Goal: Task Accomplishment & Management: Use online tool/utility

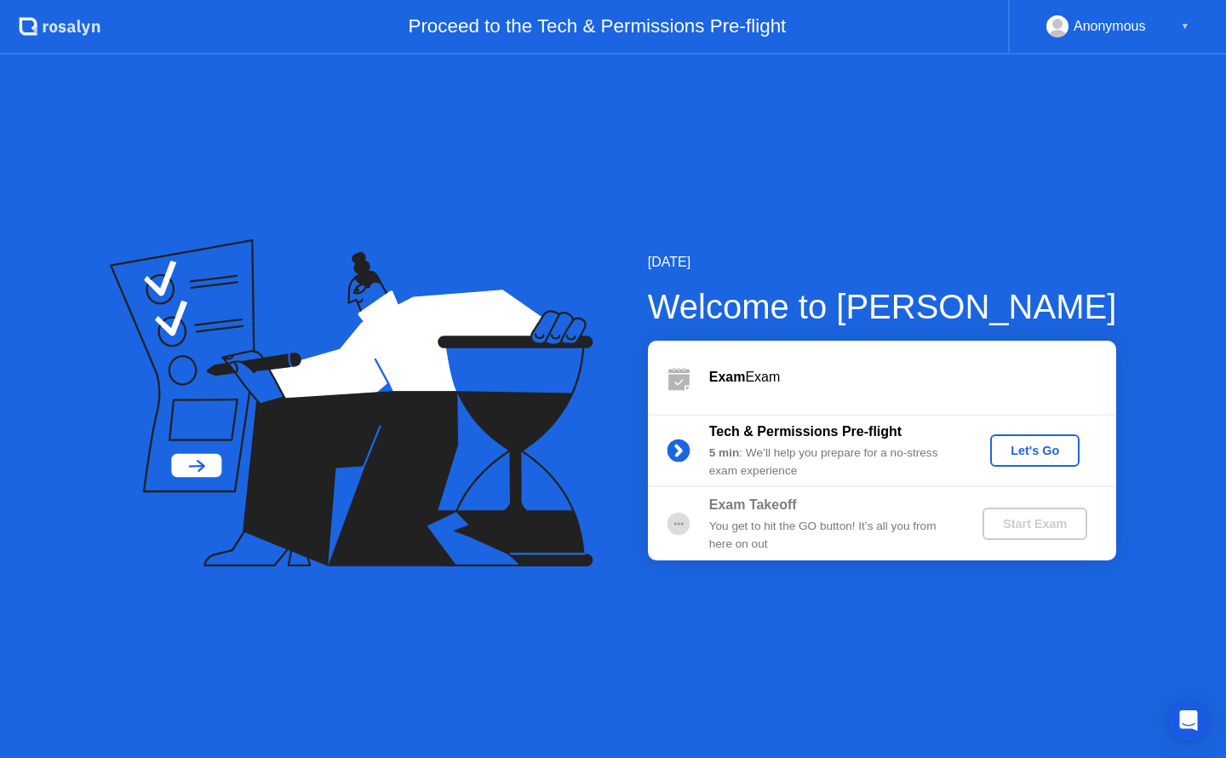
click at [1015, 455] on div "Let's Go" at bounding box center [1035, 451] width 76 height 14
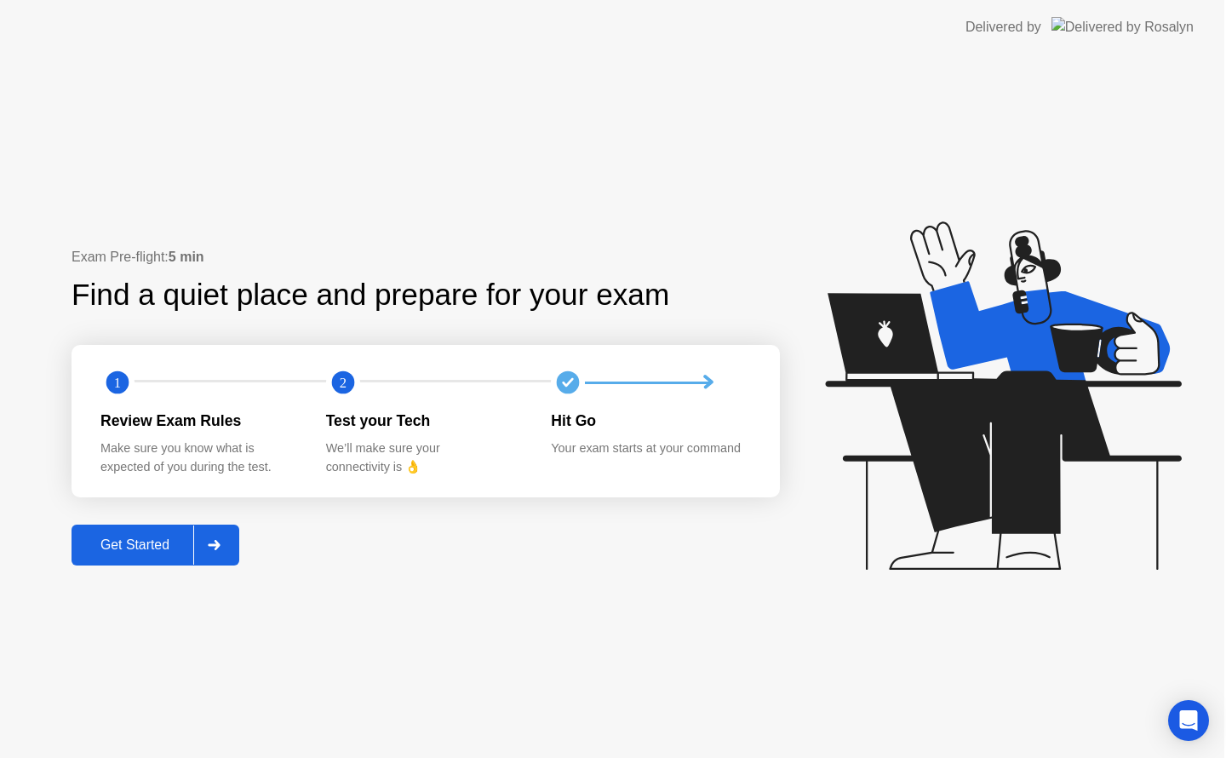
click at [1015, 455] on icon at bounding box center [1003, 395] width 356 height 348
click at [184, 546] on div "Get Started" at bounding box center [135, 544] width 117 height 15
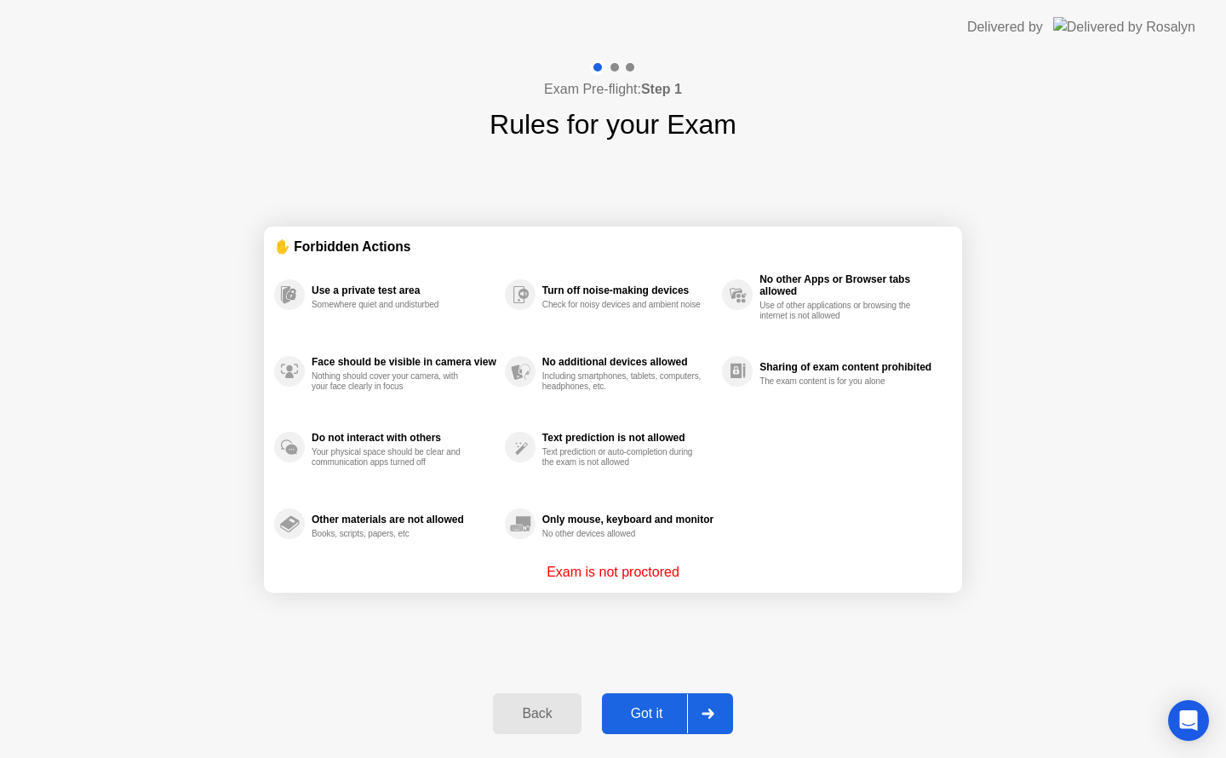
click at [667, 712] on div "Got it" at bounding box center [647, 713] width 80 height 15
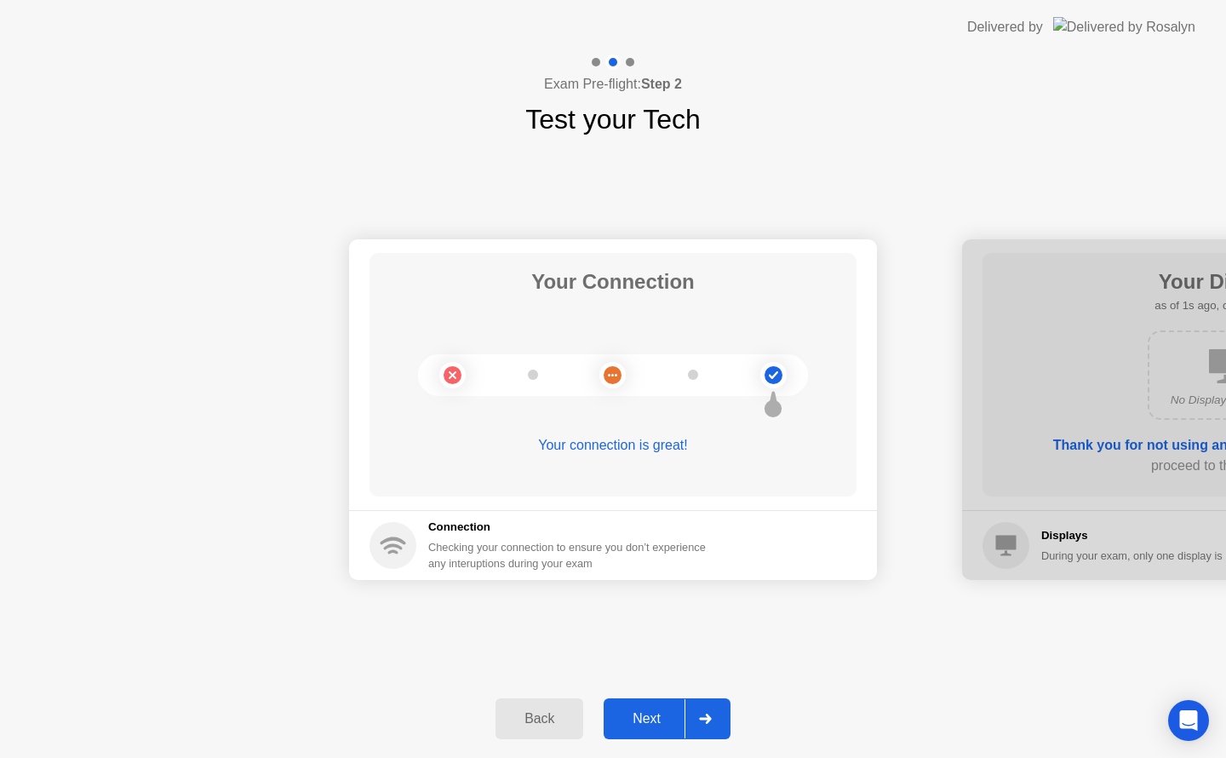
click at [698, 712] on div at bounding box center [704, 718] width 41 height 39
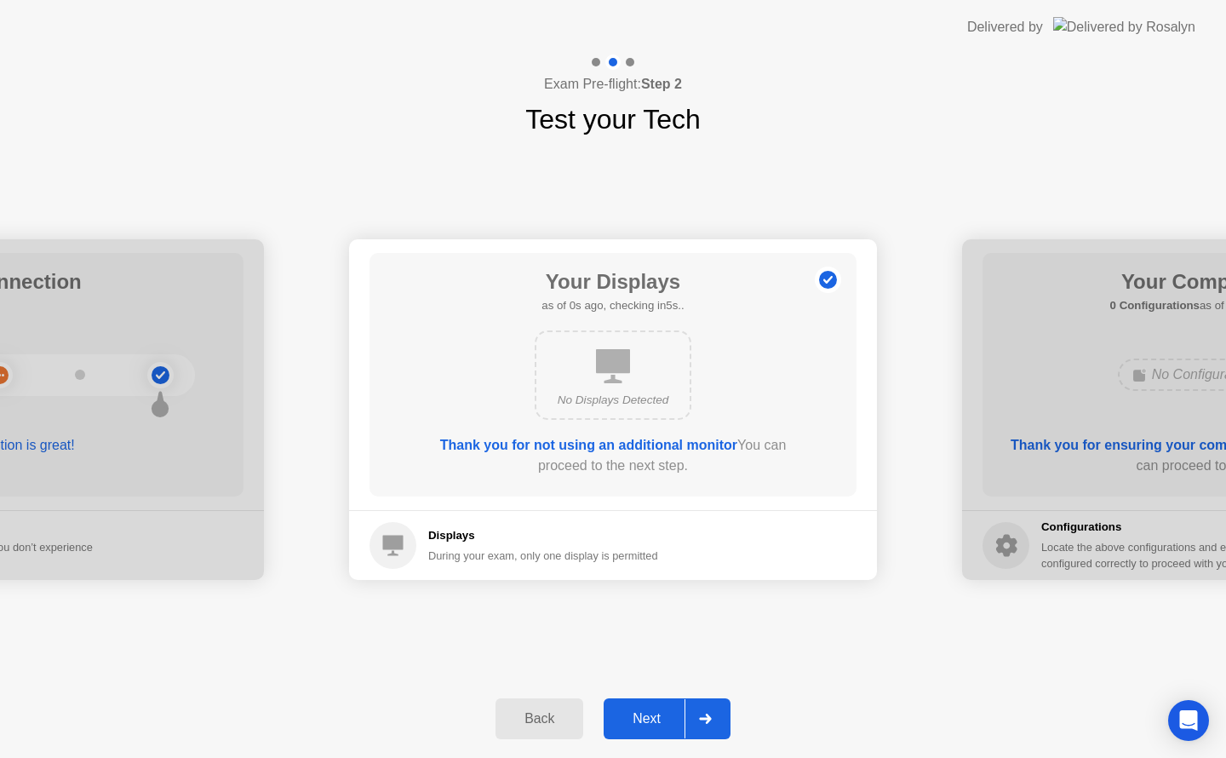
click at [698, 712] on div at bounding box center [704, 718] width 41 height 39
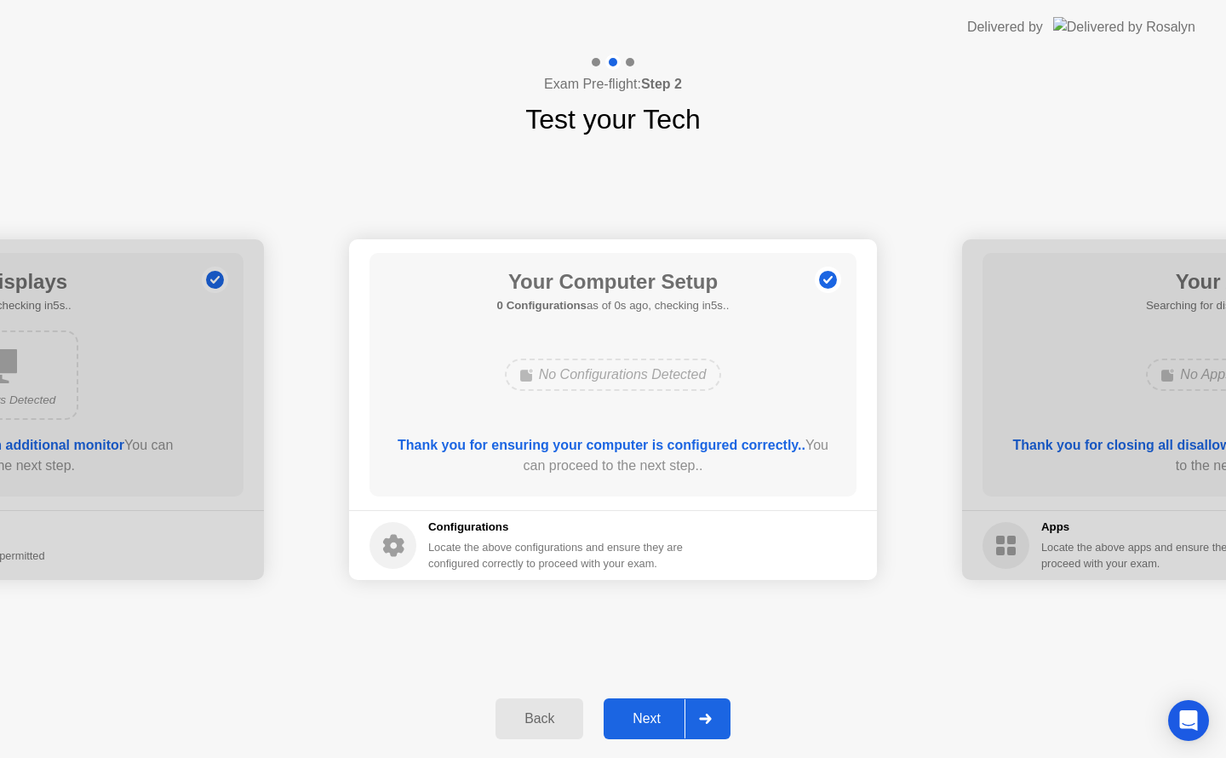
click at [698, 712] on div at bounding box center [704, 718] width 41 height 39
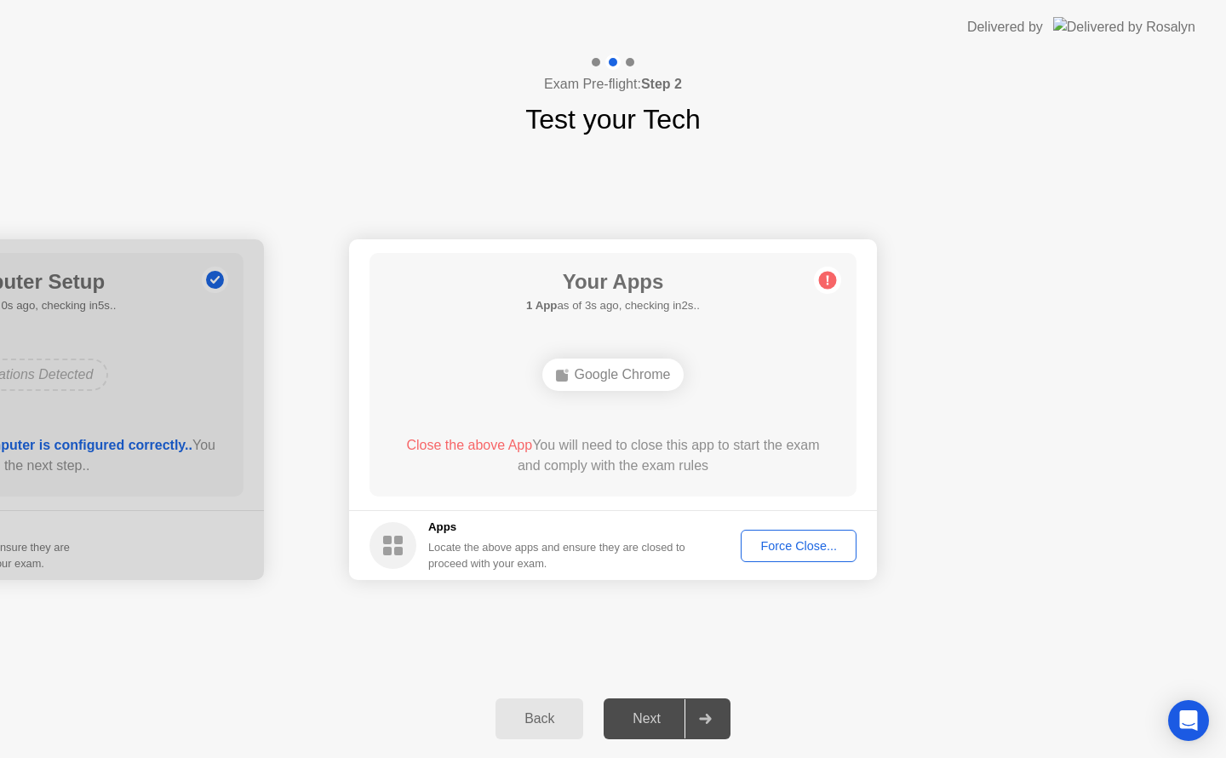
click at [766, 547] on div "Force Close..." at bounding box center [799, 546] width 104 height 14
click at [703, 724] on div at bounding box center [704, 718] width 41 height 39
click at [669, 711] on div "Next" at bounding box center [647, 718] width 76 height 15
click at [693, 718] on div at bounding box center [704, 718] width 41 height 39
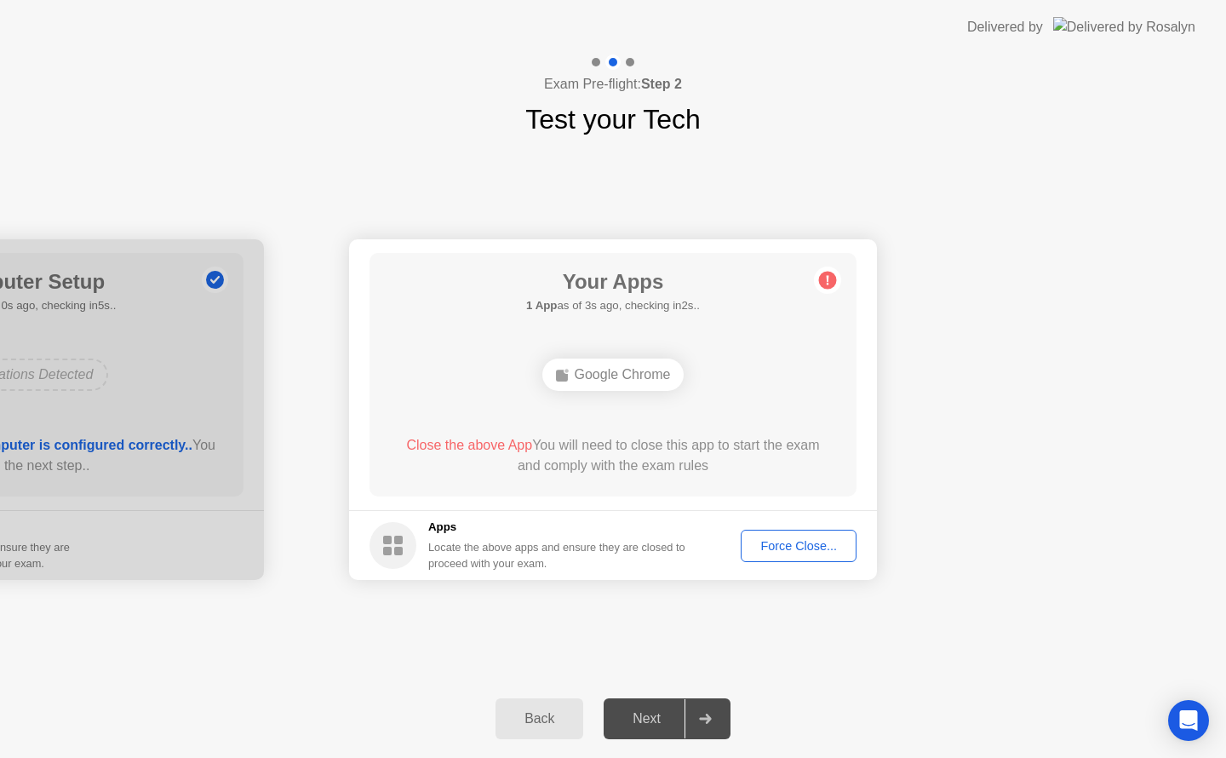
click at [703, 713] on div at bounding box center [704, 718] width 41 height 39
click at [765, 542] on div "Force Close..." at bounding box center [799, 546] width 104 height 14
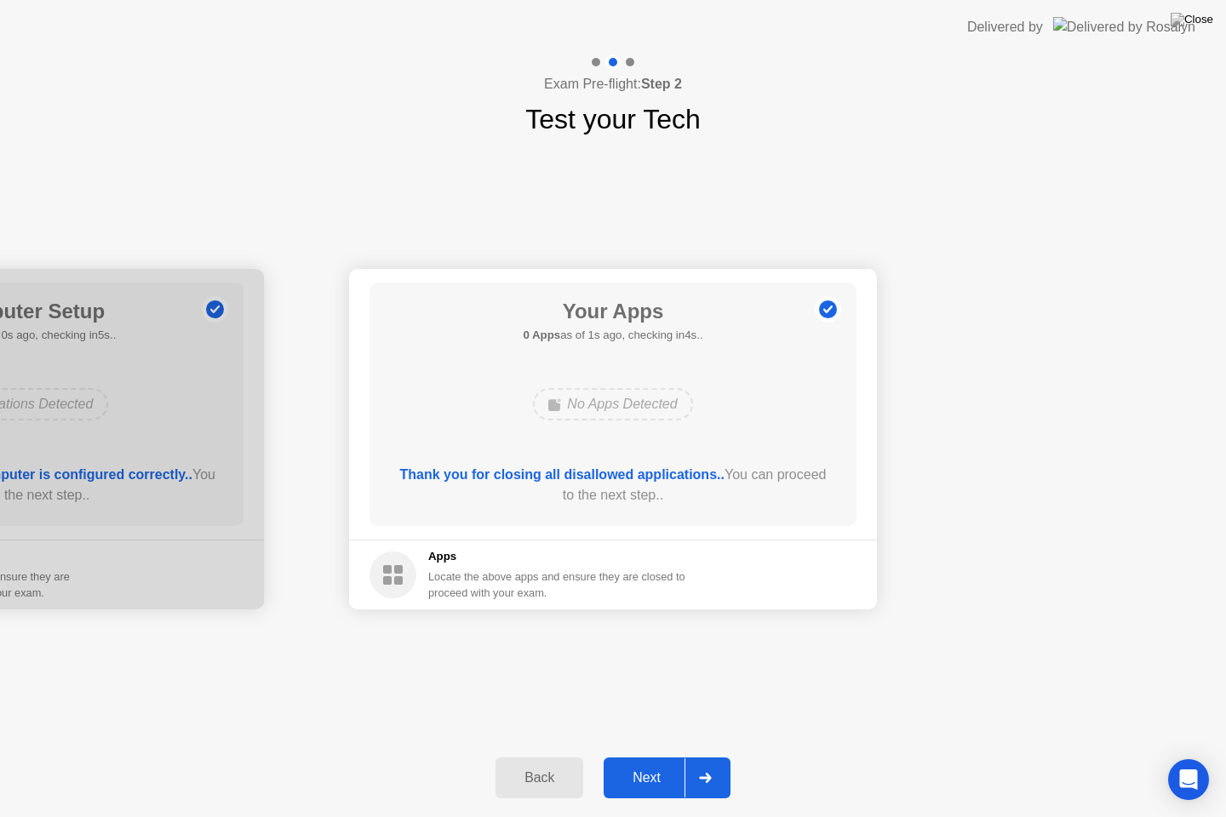
click at [696, 757] on div at bounding box center [704, 778] width 41 height 39
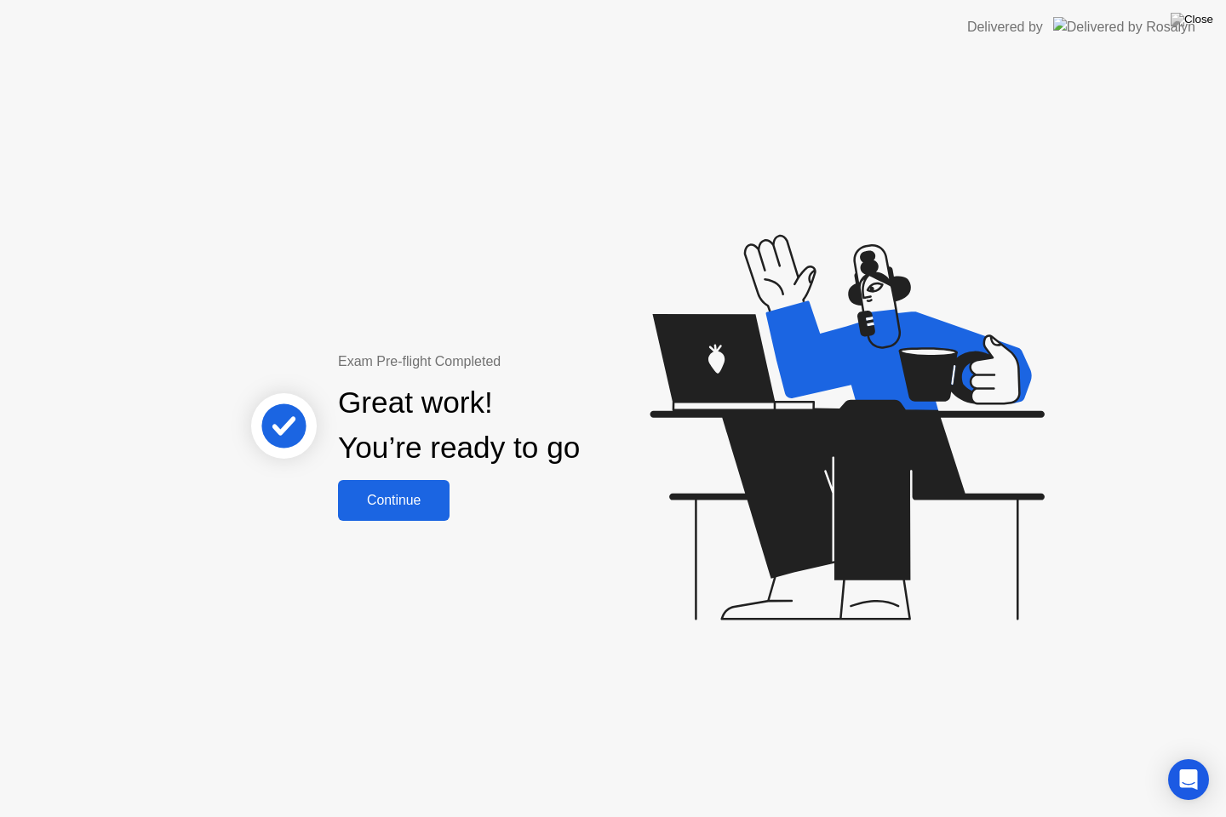
click at [389, 507] on div "Continue" at bounding box center [393, 500] width 101 height 15
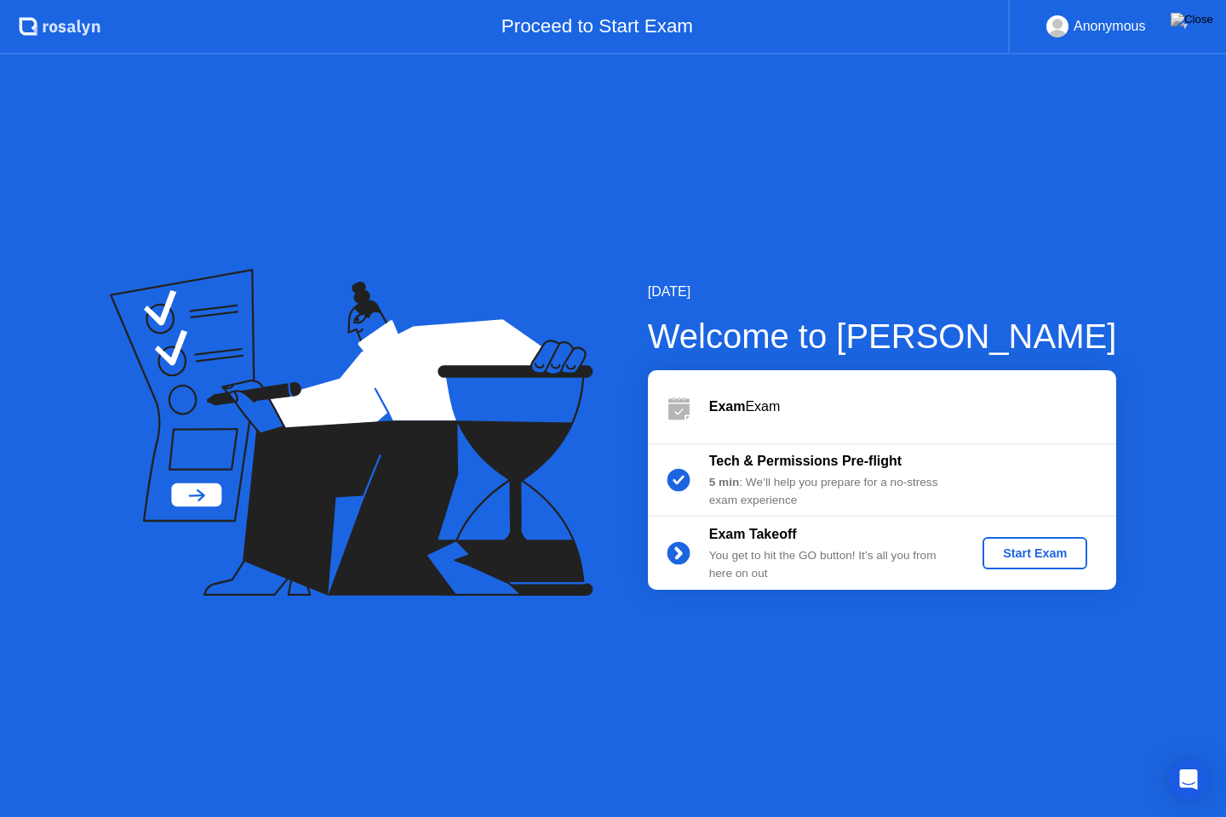
click at [1028, 563] on button "Start Exam" at bounding box center [1034, 553] width 105 height 32
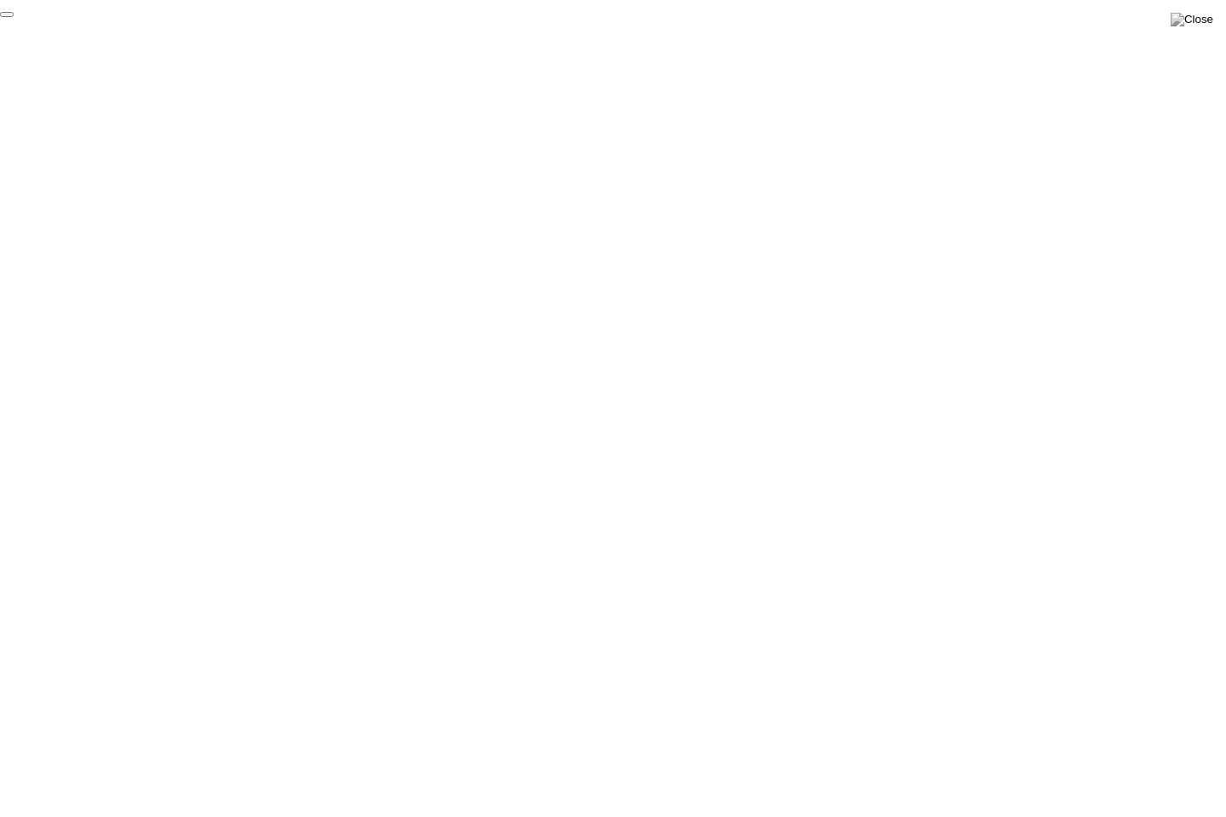
click at [14, 17] on button "End Proctoring Session" at bounding box center [7, 14] width 14 height 5
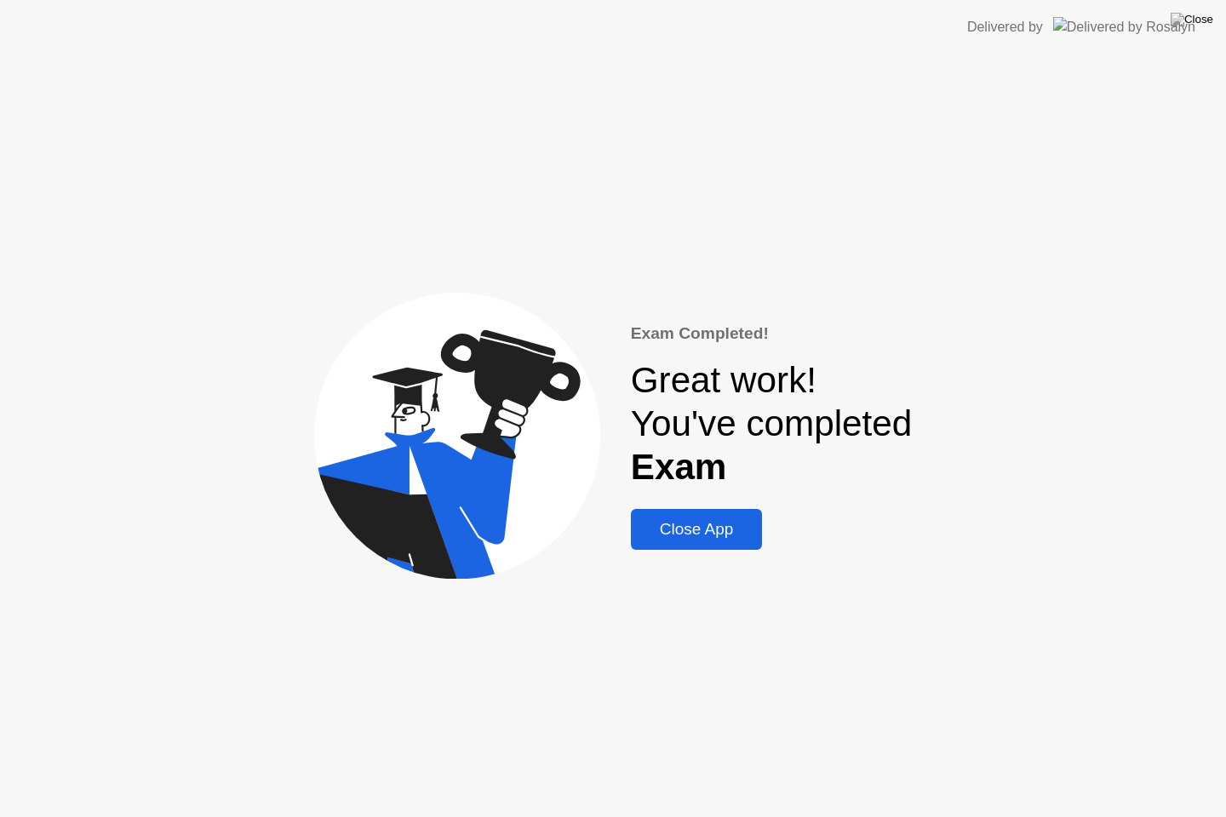
click at [734, 527] on div "Close App" at bounding box center [697, 529] width 122 height 19
